Goal: Navigation & Orientation: Find specific page/section

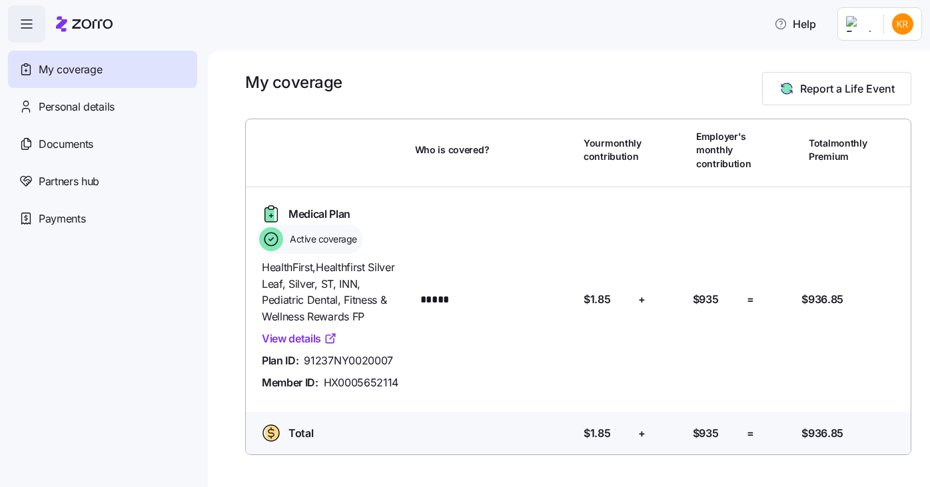
click at [314, 341] on link "View details" at bounding box center [299, 339] width 75 height 17
click at [56, 213] on span "Payments" at bounding box center [62, 219] width 47 height 17
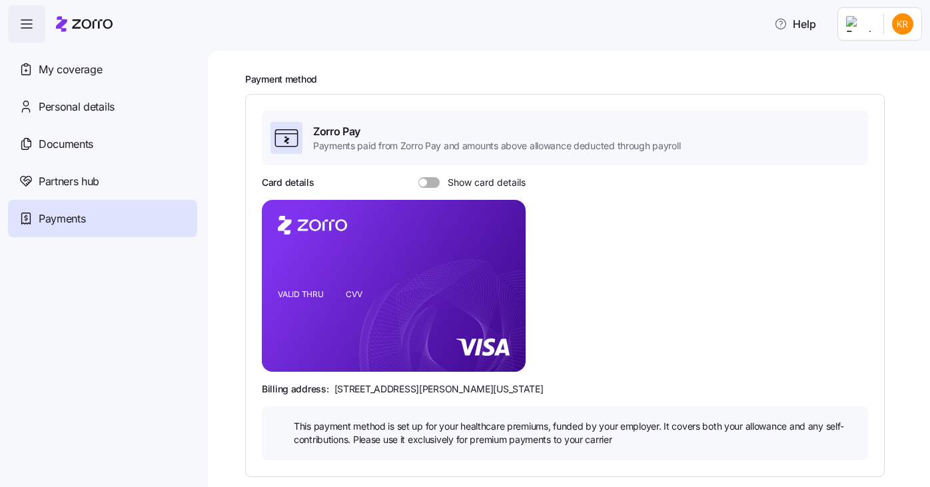
scroll to position [67, 0]
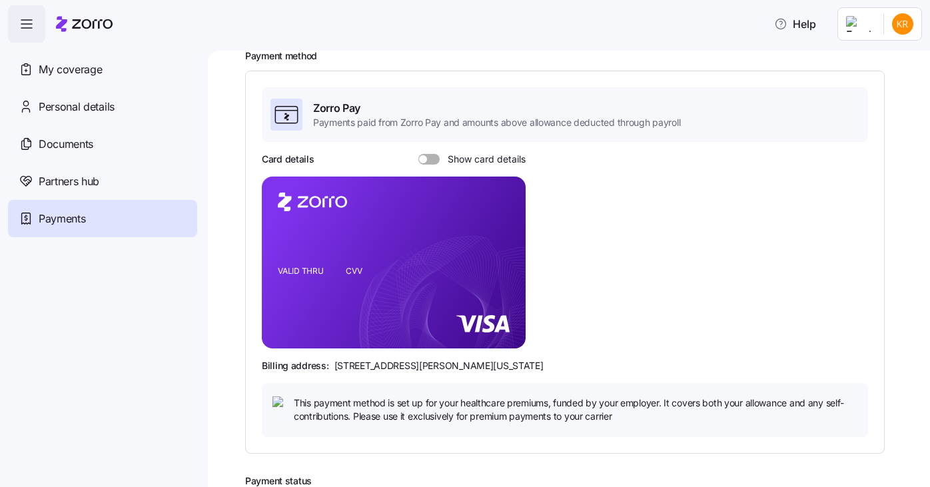
click at [431, 161] on span at bounding box center [433, 159] width 13 height 11
click at [419, 154] on input "Show card details" at bounding box center [419, 154] width 0 height 0
click at [69, 61] on span "My coverage" at bounding box center [70, 69] width 63 height 17
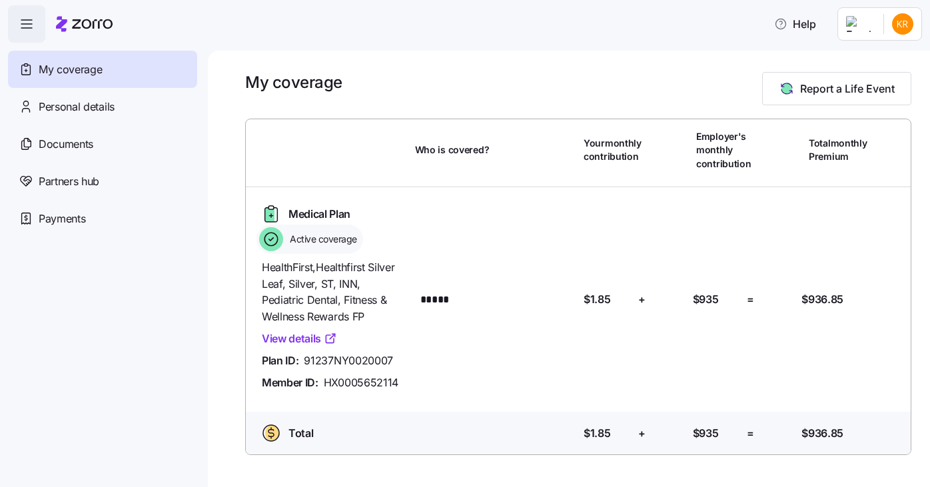
click at [99, 25] on icon at bounding box center [92, 23] width 41 height 9
click at [96, 107] on span "Personal details" at bounding box center [77, 107] width 76 height 17
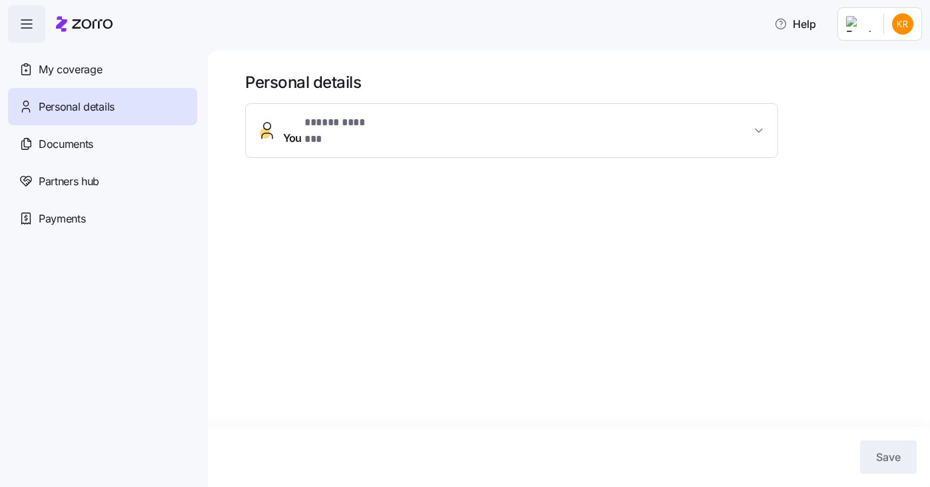
click at [432, 122] on span "You * ***** ******* *" at bounding box center [517, 131] width 468 height 32
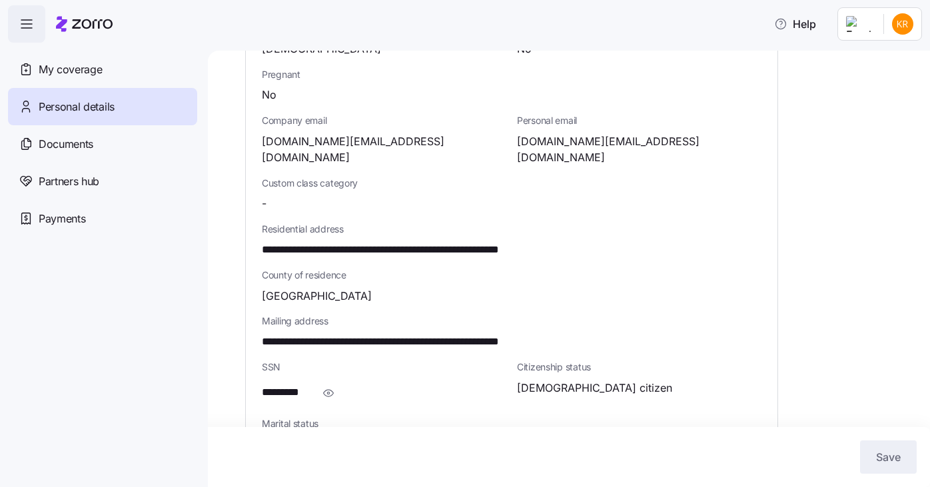
scroll to position [408, 0]
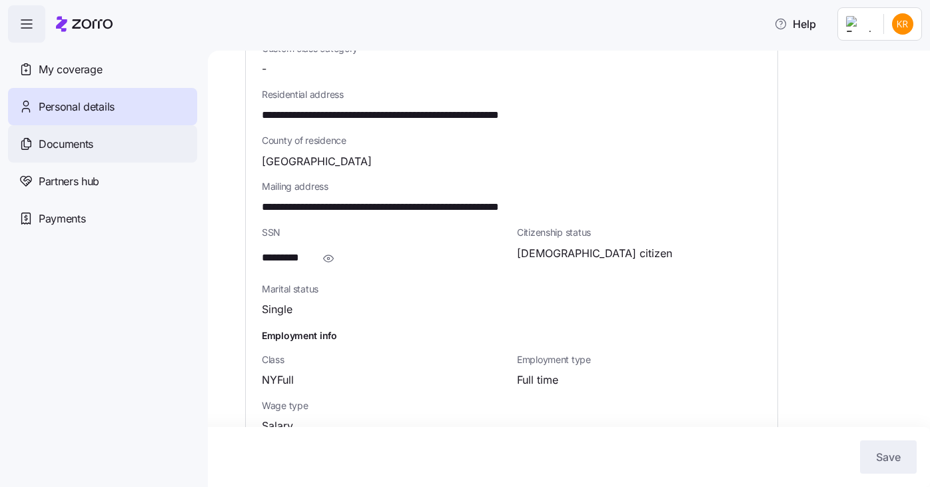
click at [99, 149] on div "Documents" at bounding box center [102, 143] width 189 height 37
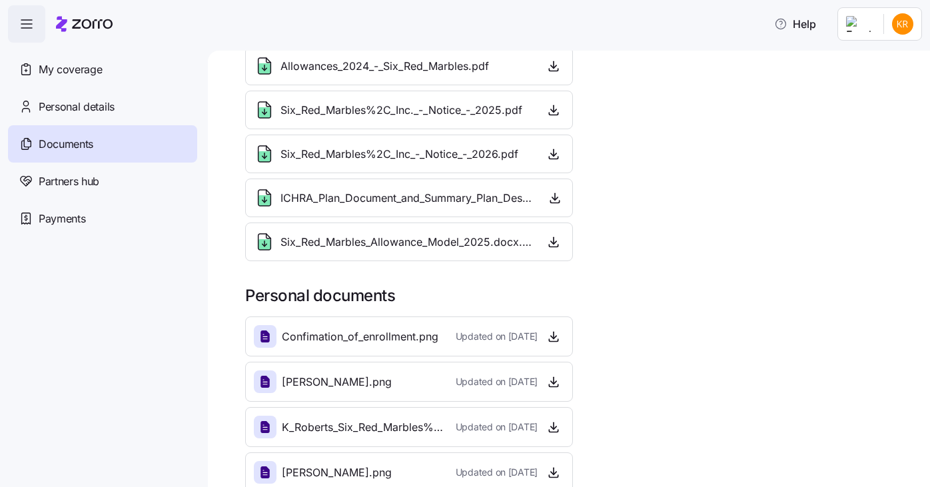
scroll to position [119, 0]
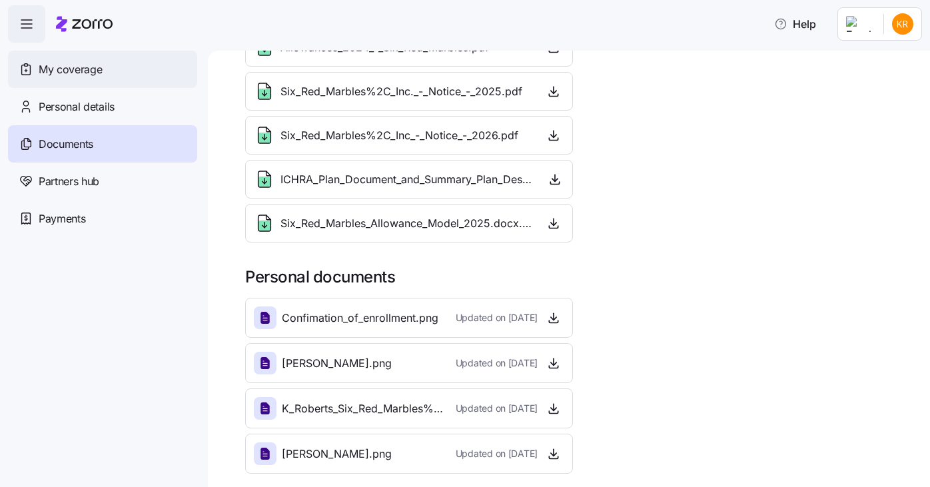
click at [67, 79] on div "My coverage" at bounding box center [102, 69] width 189 height 37
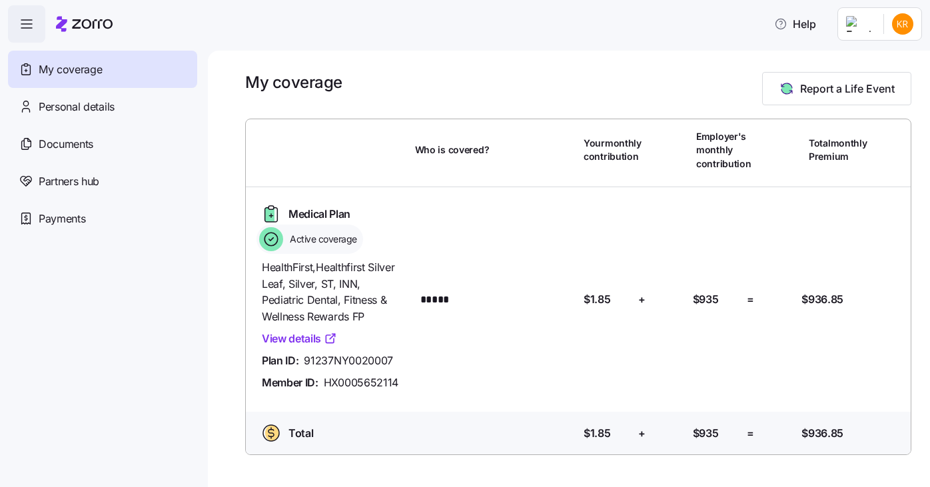
click at [9, 24] on span "button" at bounding box center [27, 24] width 36 height 36
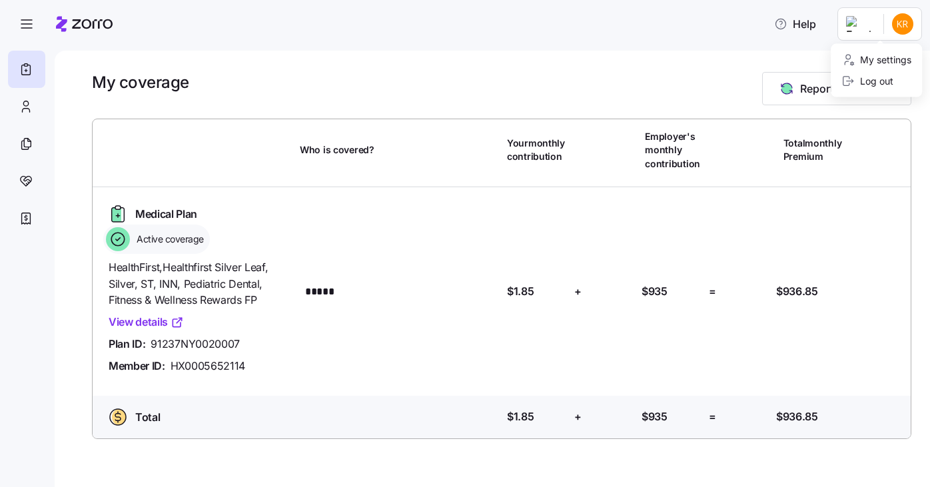
click at [900, 31] on html "Help My coverage Report a Life Event Who is covered? Your monthly contribution …" at bounding box center [465, 239] width 930 height 479
click at [615, 47] on html "Help My coverage Report a Life Event Who is covered? Your monthly contribution …" at bounding box center [465, 239] width 930 height 479
